Goal: Transaction & Acquisition: Purchase product/service

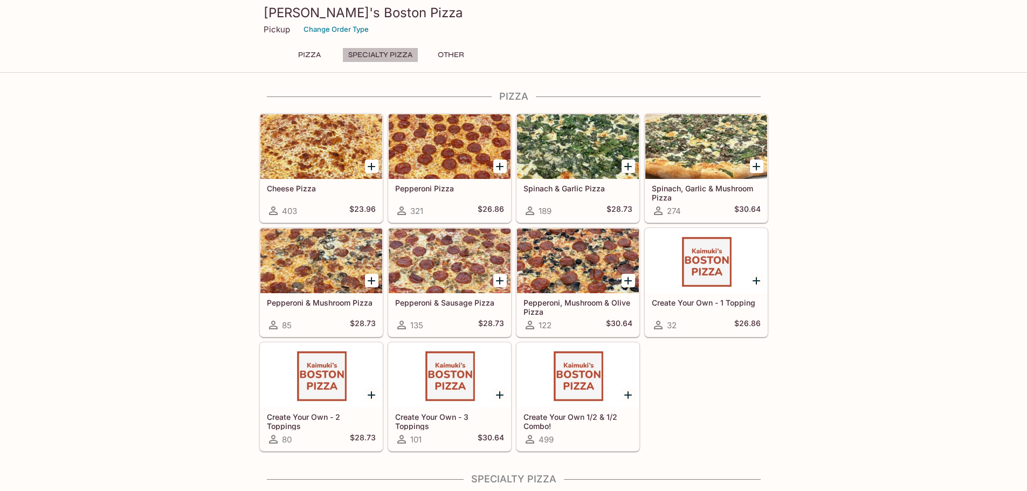
click at [400, 58] on button "Specialty Pizza" at bounding box center [380, 54] width 76 height 15
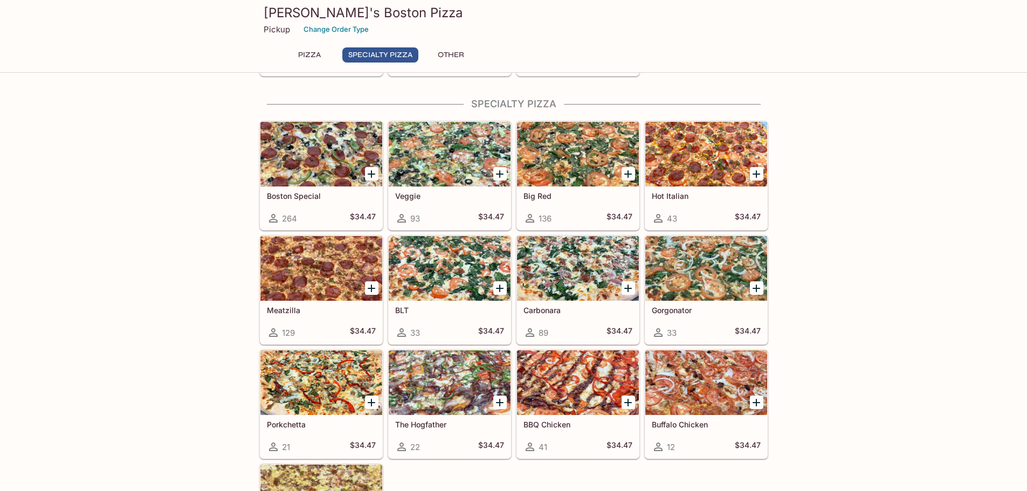
scroll to position [382, 0]
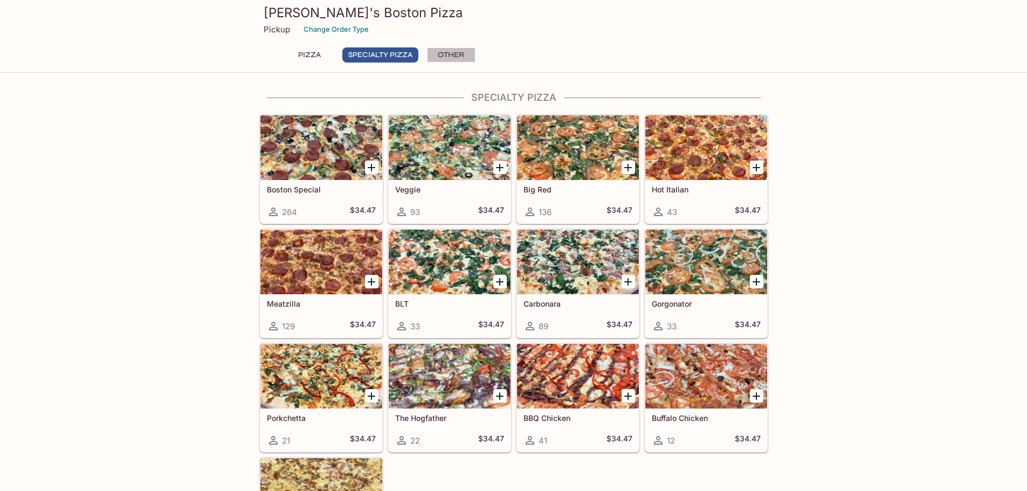
click at [460, 56] on button "Other" at bounding box center [451, 54] width 49 height 15
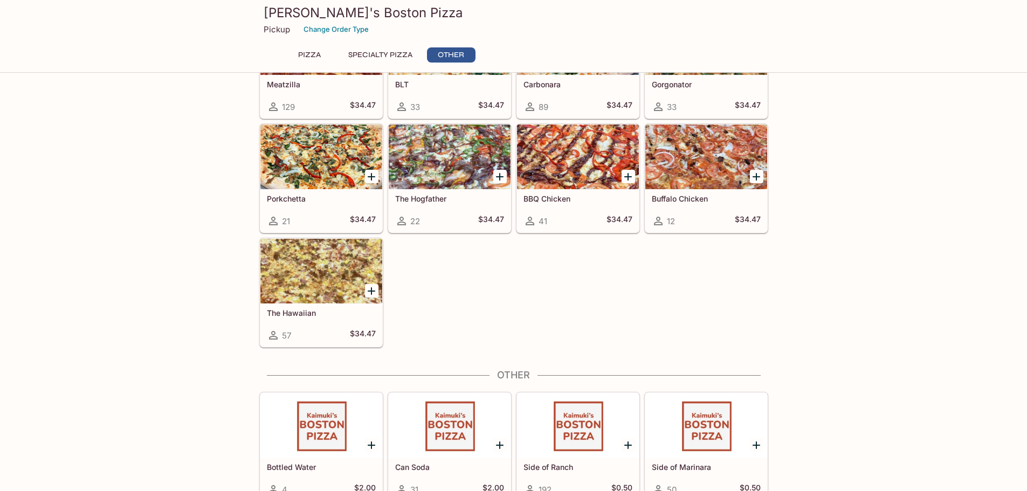
scroll to position [612, 0]
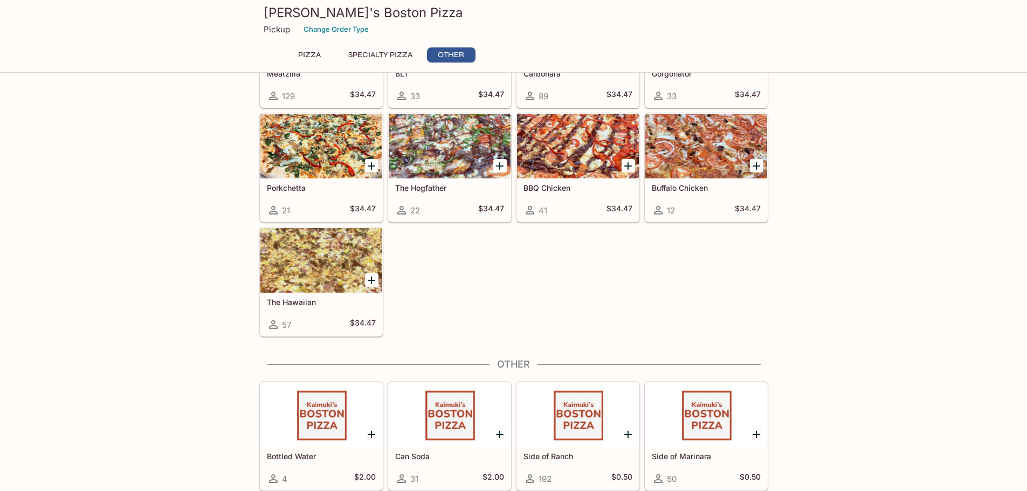
click at [314, 50] on button "Pizza" at bounding box center [309, 54] width 49 height 15
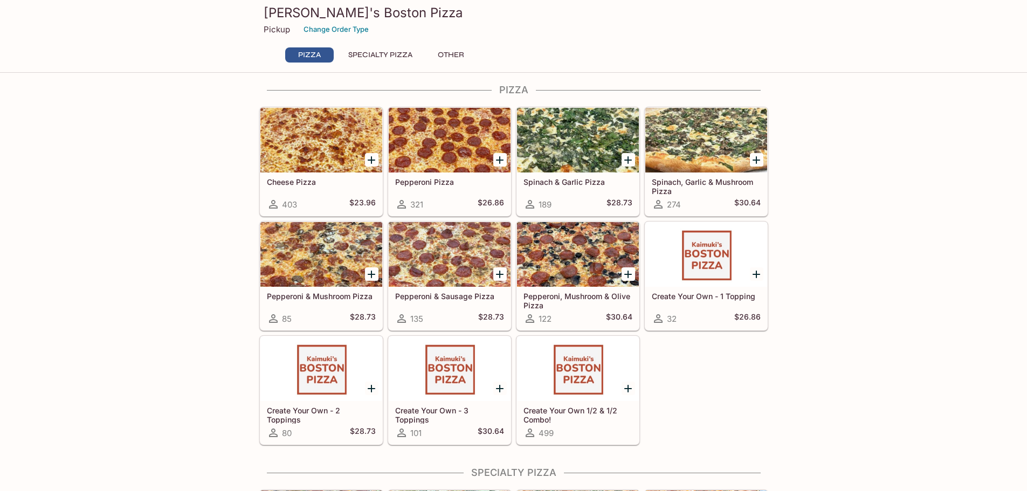
scroll to position [0, 0]
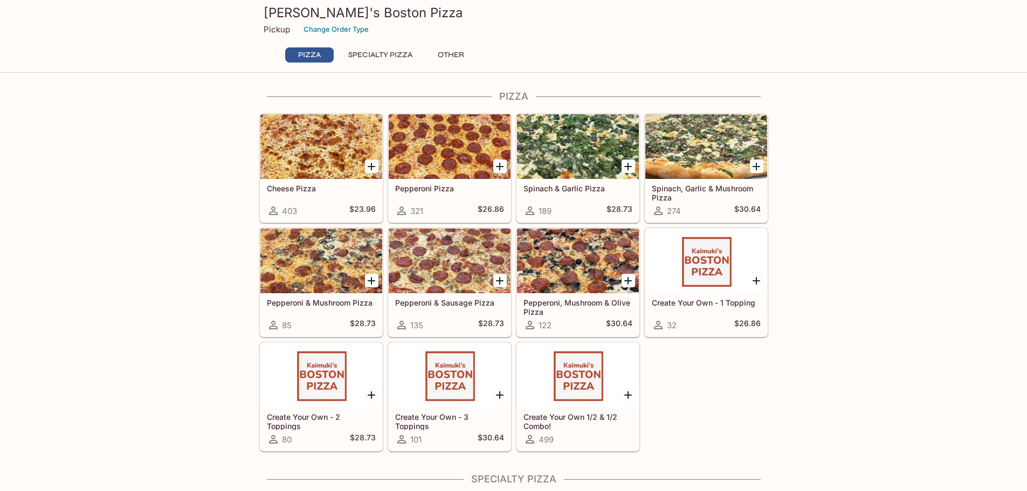
click at [452, 204] on div "Pepperoni Pizza 321 $26.86" at bounding box center [450, 200] width 122 height 43
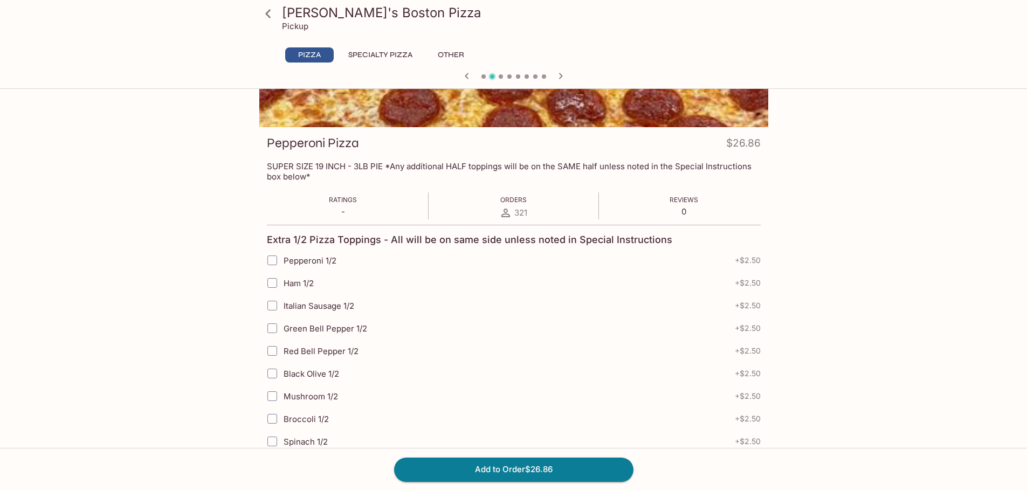
scroll to position [108, 0]
click at [270, 264] on input "Pepperoni 1/2" at bounding box center [272, 262] width 22 height 22
click at [273, 259] on input "Pepperoni 1/2" at bounding box center [272, 262] width 22 height 22
checkbox input "false"
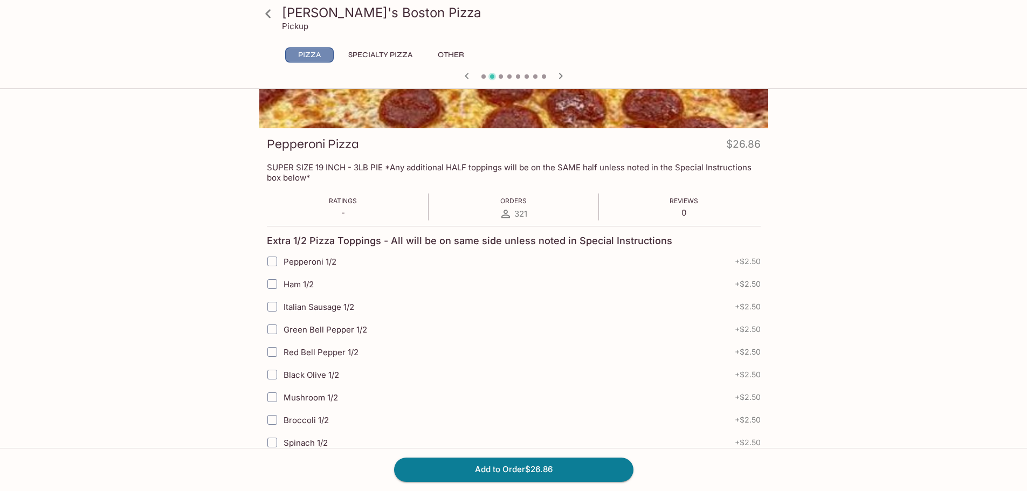
click at [320, 53] on button "Pizza" at bounding box center [309, 54] width 49 height 15
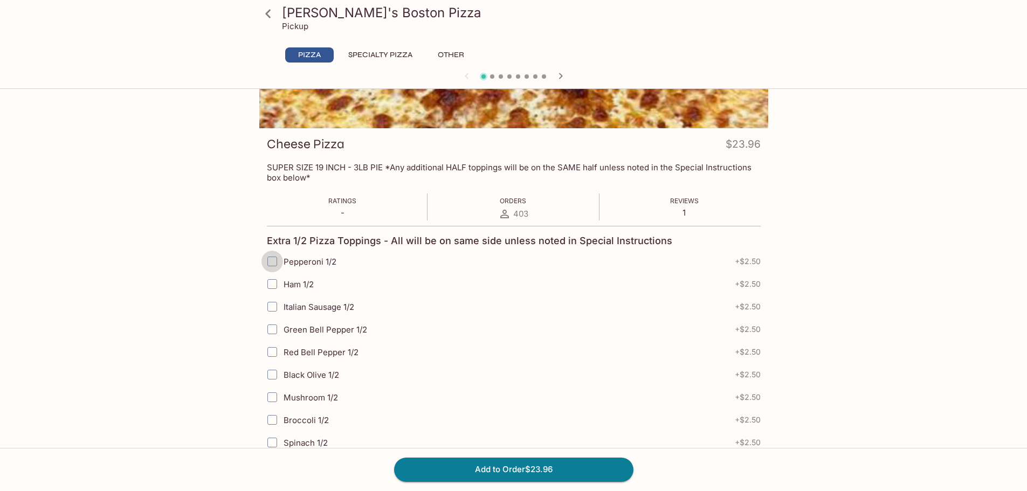
click at [267, 262] on input "Pepperoni 1/2" at bounding box center [272, 262] width 22 height 22
checkbox input "true"
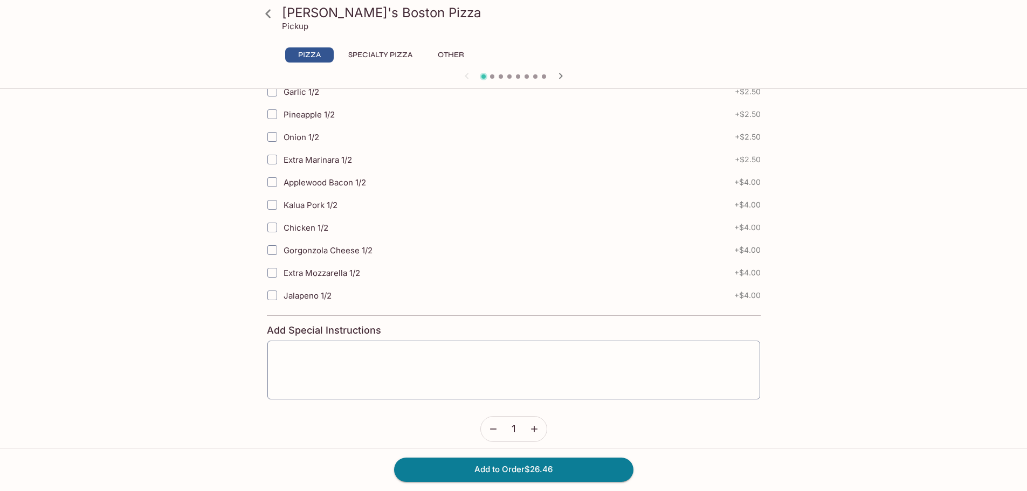
scroll to position [514, 0]
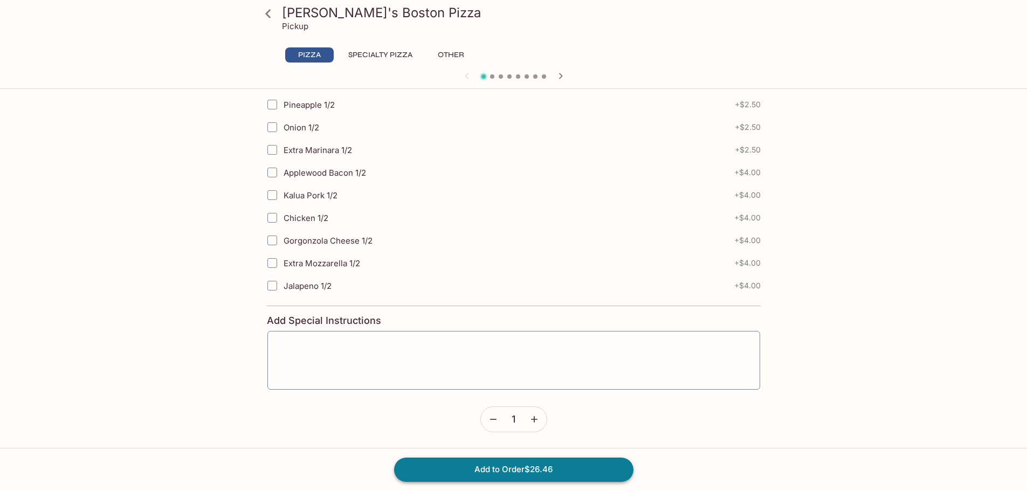
drag, startPoint x: 549, startPoint y: 474, endPoint x: 328, endPoint y: 120, distance: 418.0
click at [548, 474] on button "Add to Order $26.46" at bounding box center [513, 470] width 239 height 24
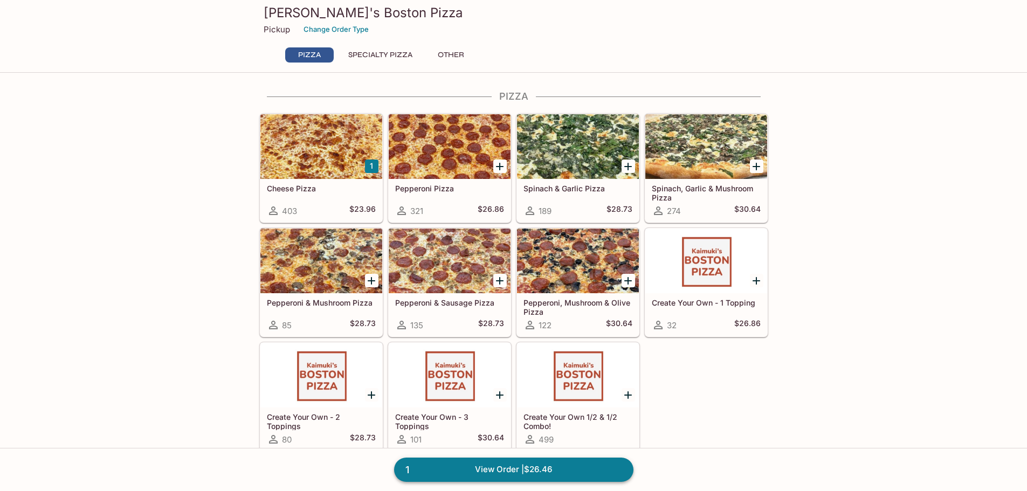
click at [464, 470] on link "1 View Order | $26.46" at bounding box center [513, 470] width 239 height 24
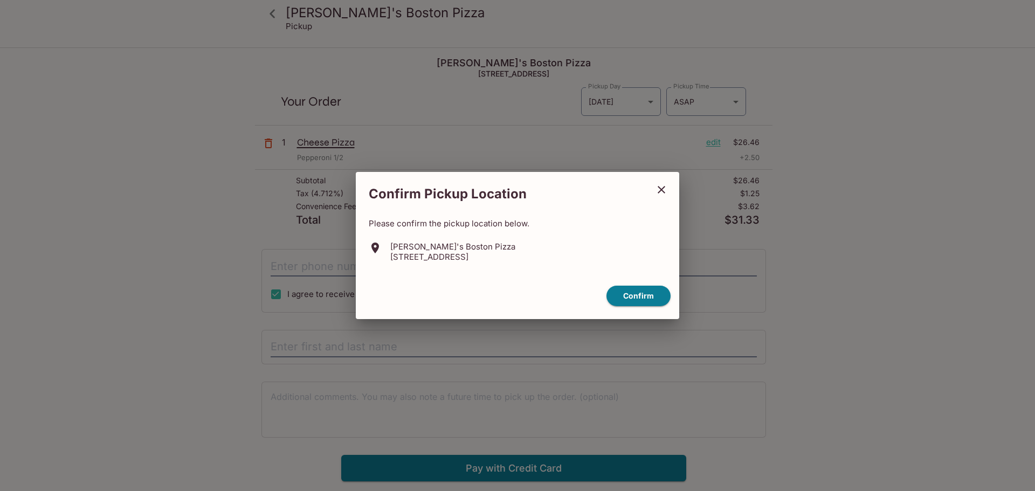
click at [665, 190] on icon "close" at bounding box center [661, 189] width 13 height 13
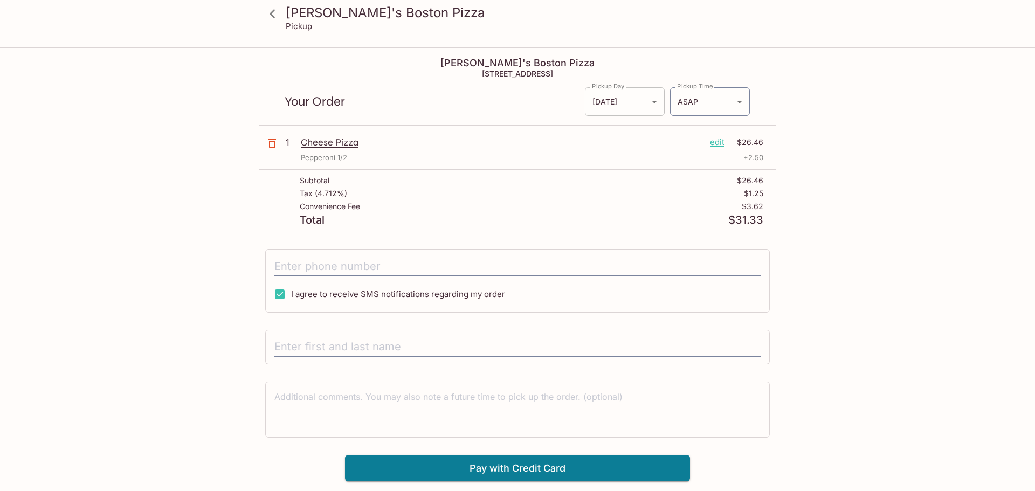
click at [628, 105] on body "Kaimuki's Boston Pizza Pickup Kaimuki's Boston Pizza [STREET_ADDRESS] Your Orde…" at bounding box center [517, 294] width 1035 height 491
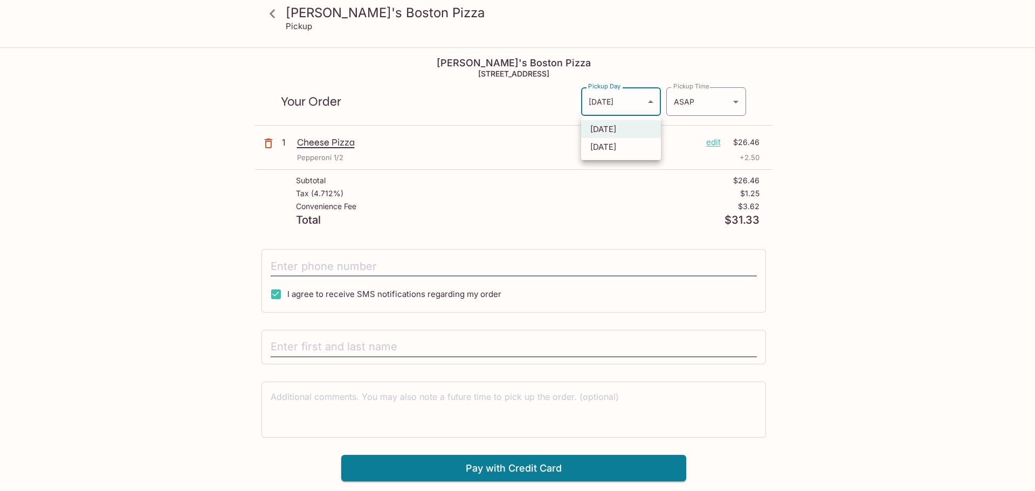
click at [628, 105] on div at bounding box center [517, 245] width 1035 height 491
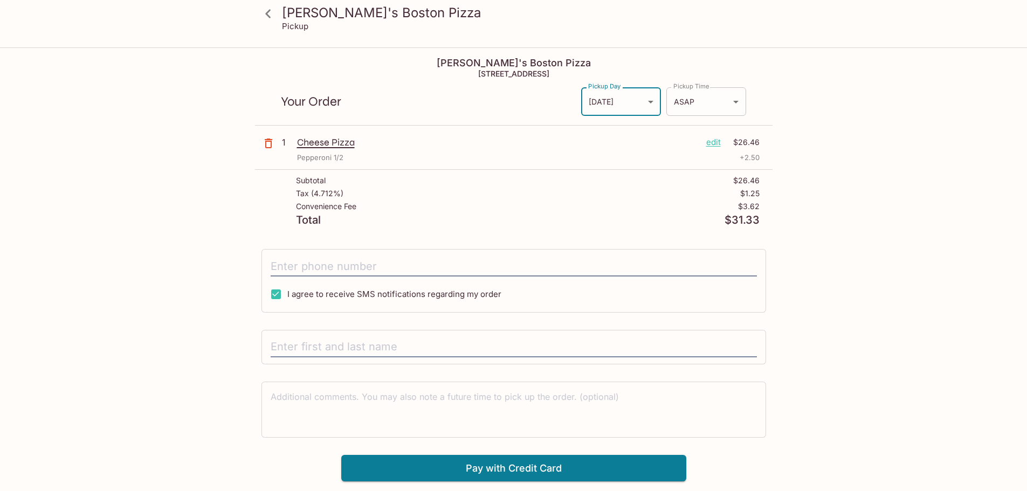
click at [693, 104] on body "Kaimuki's Boston Pizza Pickup Kaimuki's Boston Pizza [STREET_ADDRESS] Your Orde…" at bounding box center [513, 294] width 1027 height 491
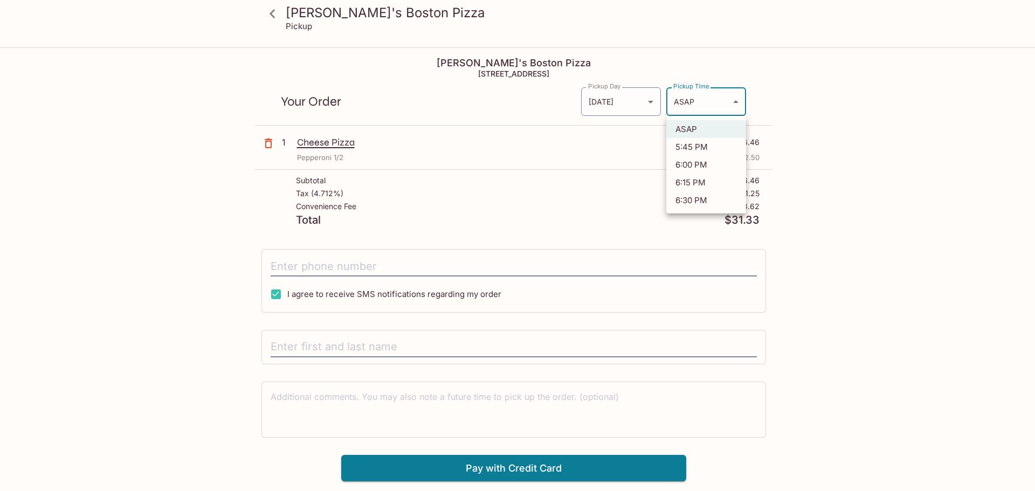
click at [797, 98] on div at bounding box center [517, 245] width 1035 height 491
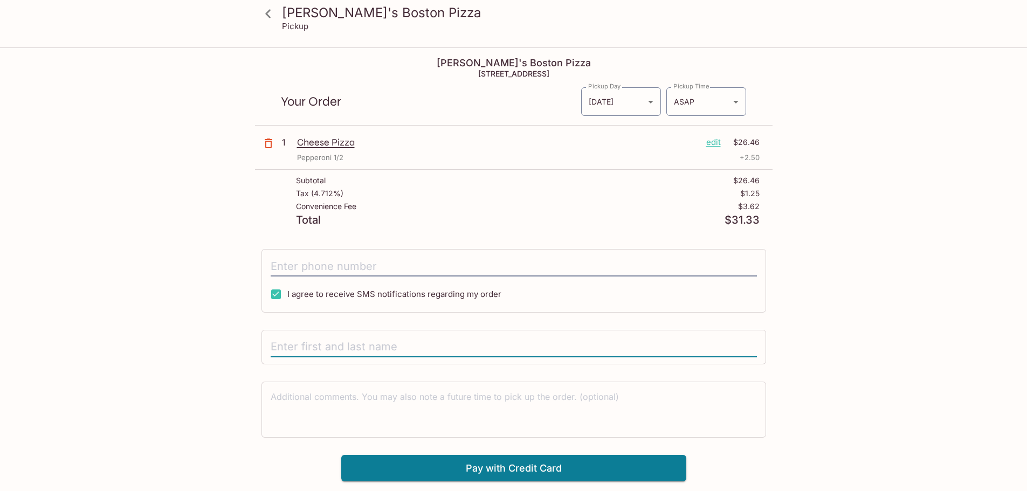
click at [370, 352] on input "text" at bounding box center [514, 347] width 486 height 20
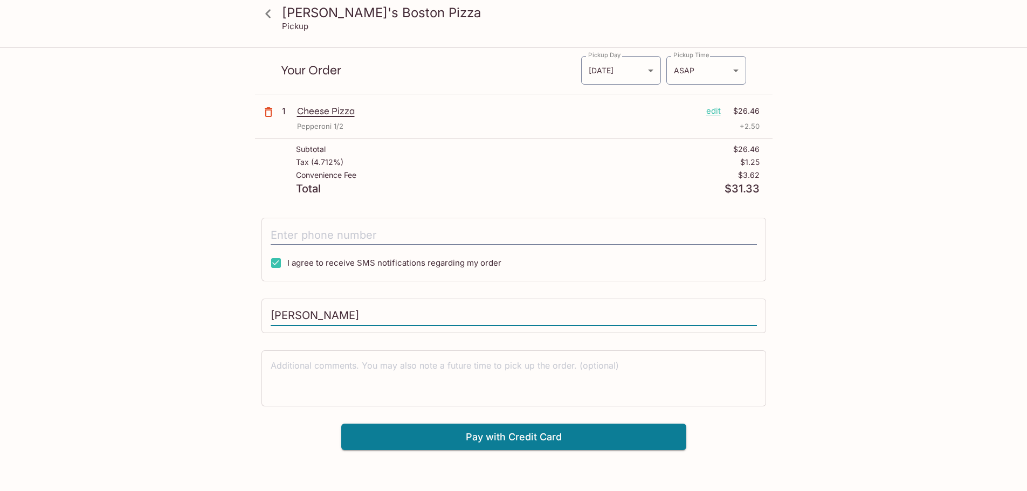
scroll to position [49, 0]
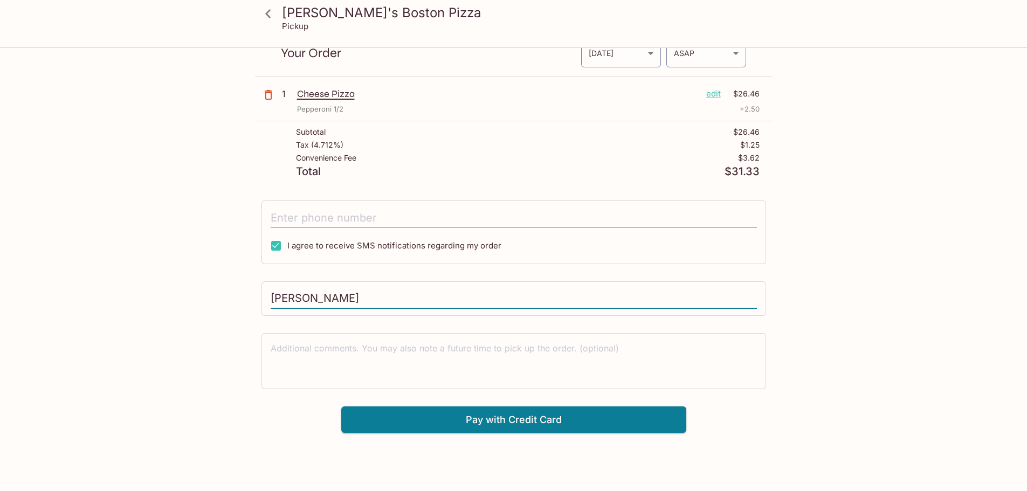
type input "[PERSON_NAME]"
click at [325, 208] on input "tel" at bounding box center [514, 218] width 486 height 20
type input "[PHONE_NUMBER]"
click at [208, 232] on div "[PERSON_NAME]'s Boston Pizza Pickup [PERSON_NAME]'s Boston Pizza [STREET_ADDRES…" at bounding box center [514, 216] width 690 height 433
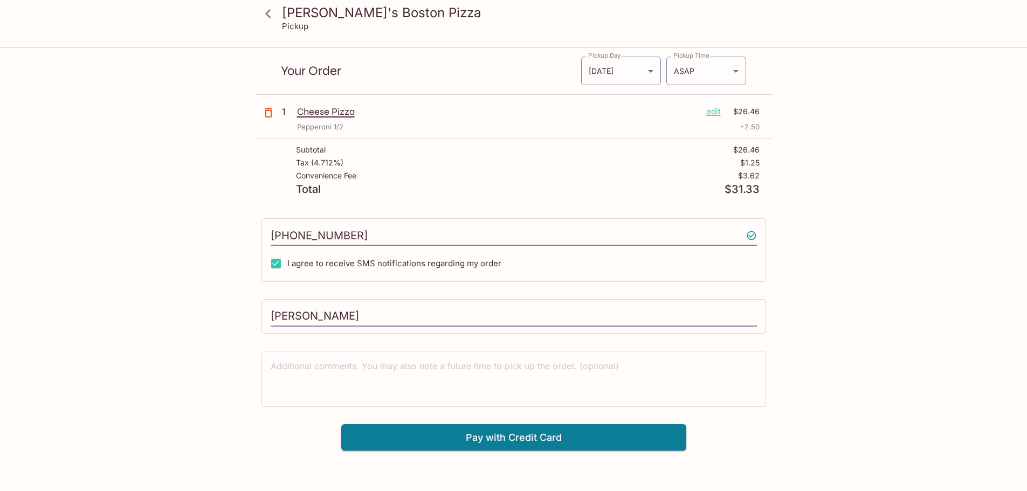
scroll to position [0, 0]
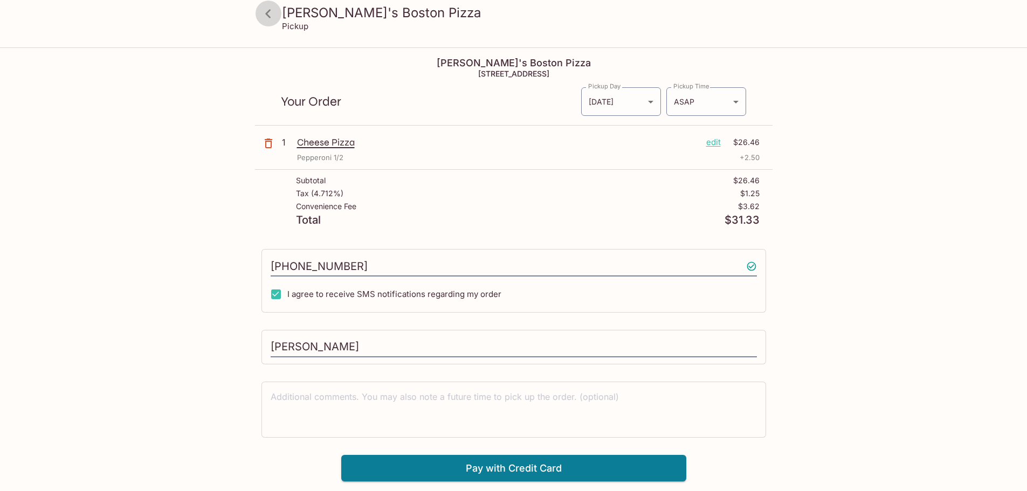
click at [272, 14] on icon at bounding box center [268, 13] width 19 height 19
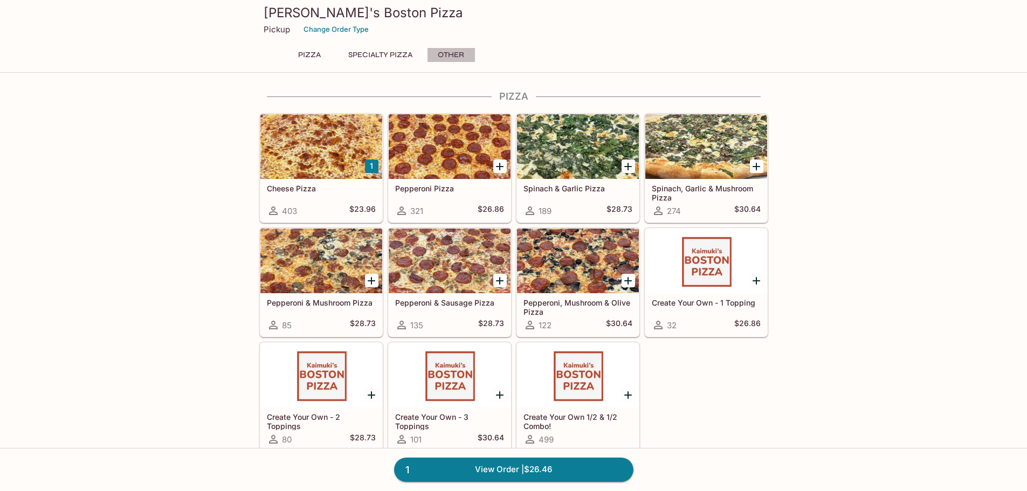
click at [468, 59] on button "Other" at bounding box center [451, 54] width 49 height 15
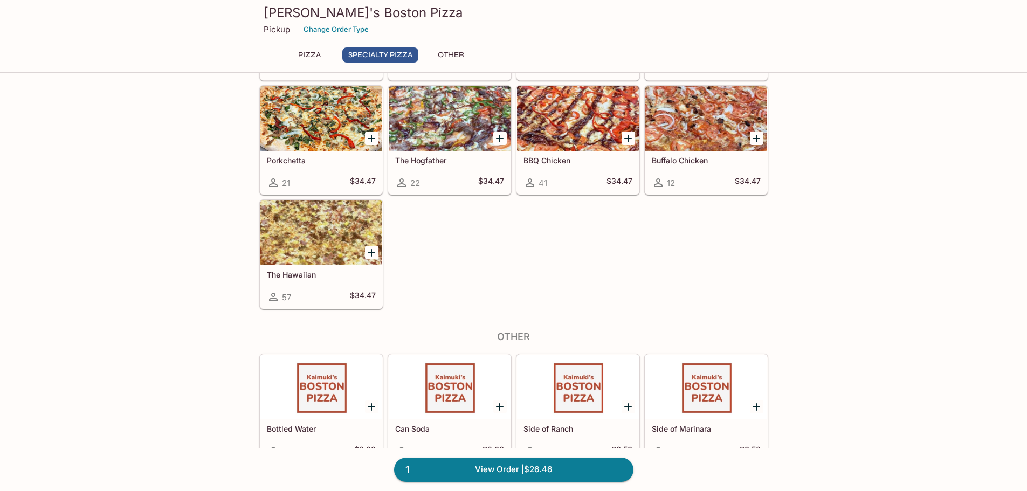
scroll to position [666, 0]
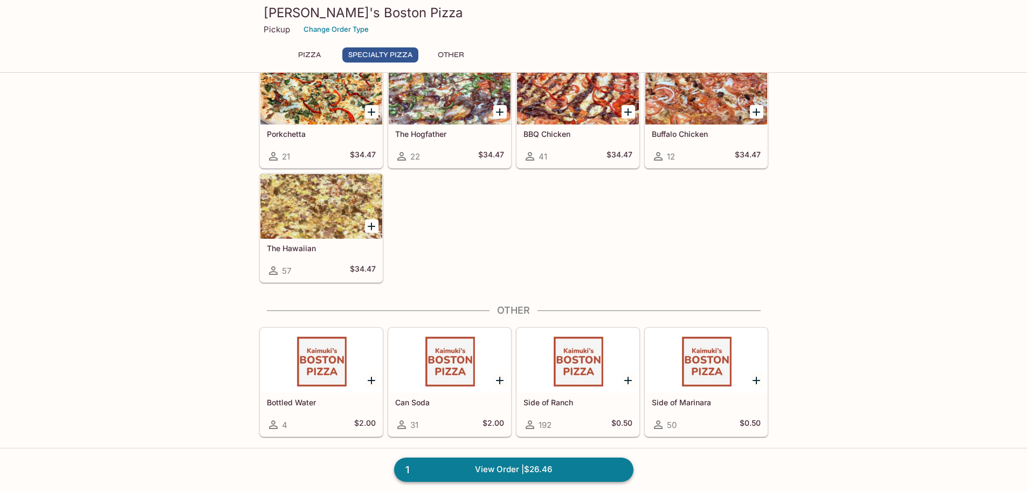
click at [535, 469] on link "1 View Order | $26.46" at bounding box center [513, 470] width 239 height 24
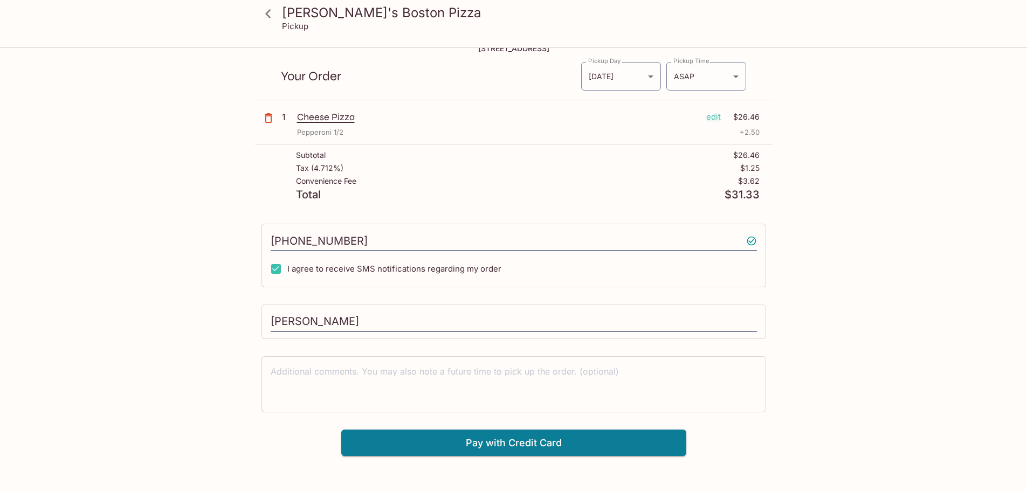
scroll to position [49, 0]
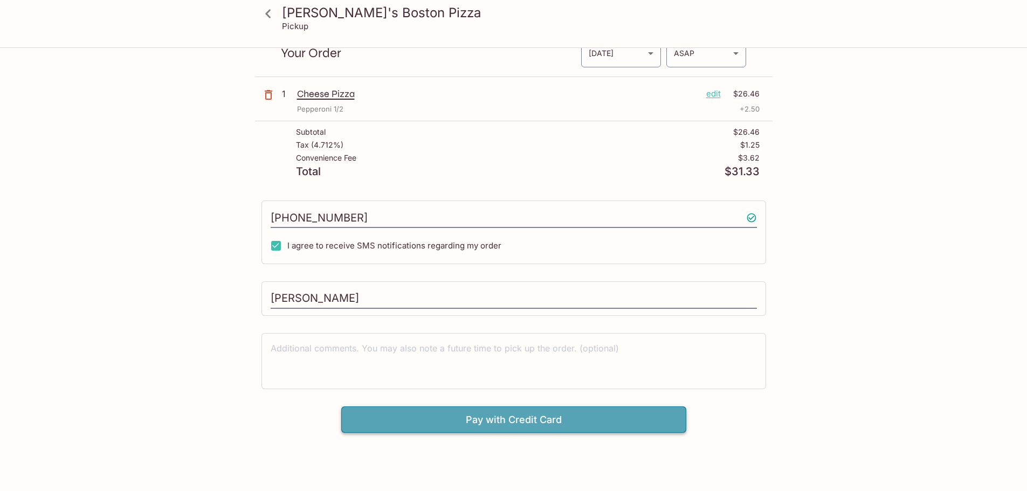
click at [602, 427] on button "Pay with Credit Card" at bounding box center [513, 420] width 345 height 27
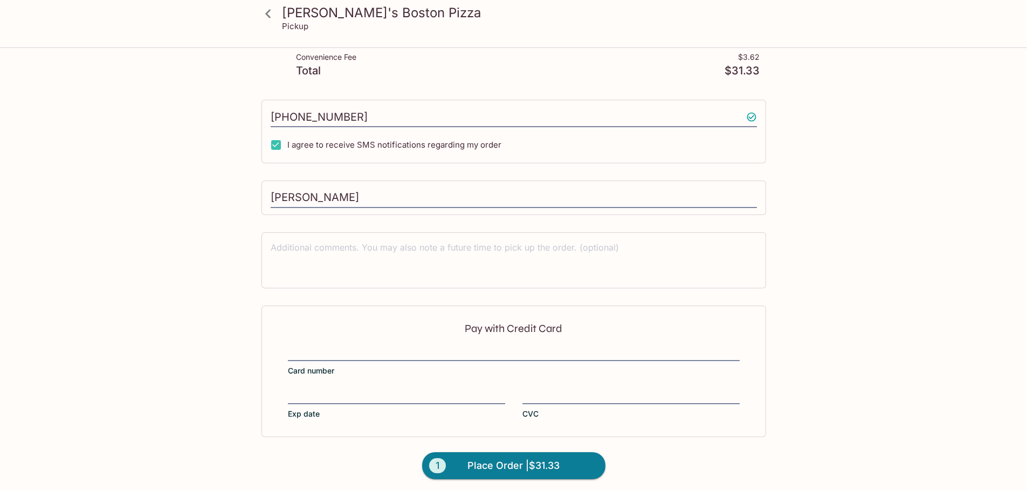
scroll to position [153, 0]
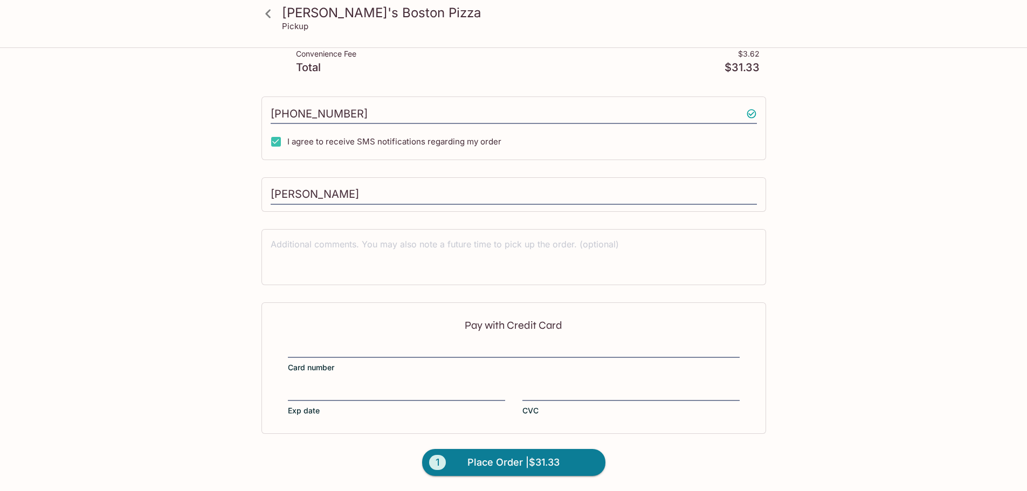
click at [411, 339] on div "Pay with Credit Card Card number Exp date CVC" at bounding box center [513, 368] width 505 height 132
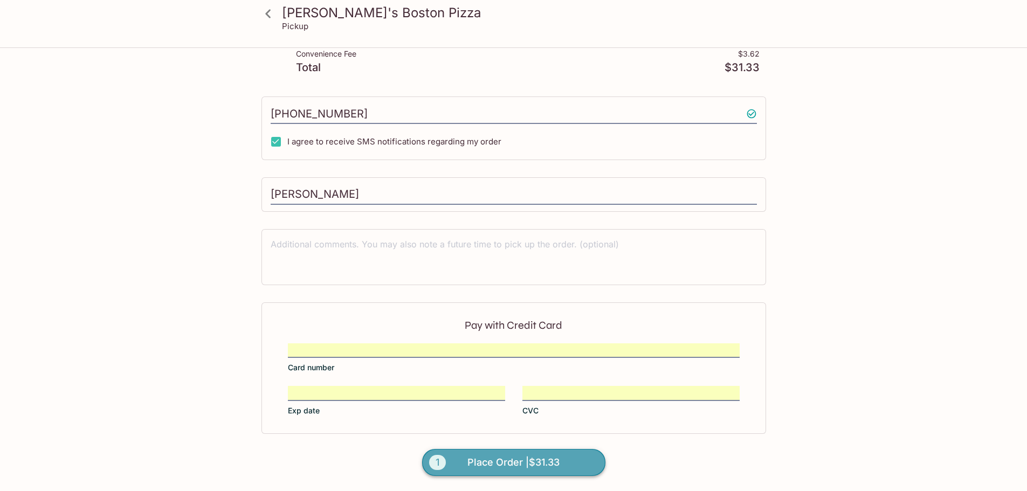
click at [528, 463] on span "Place Order | $31.33" at bounding box center [513, 462] width 92 height 17
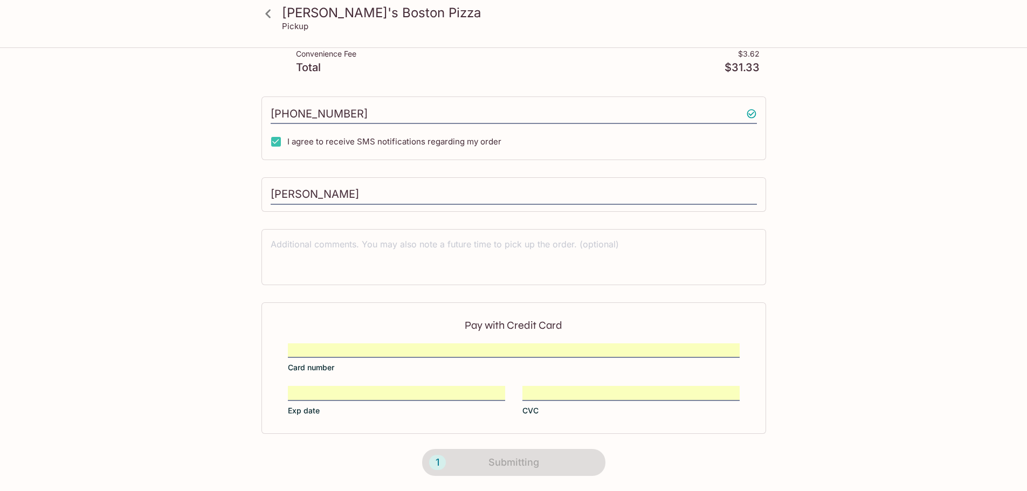
scroll to position [104, 0]
